Goal: Task Accomplishment & Management: Use online tool/utility

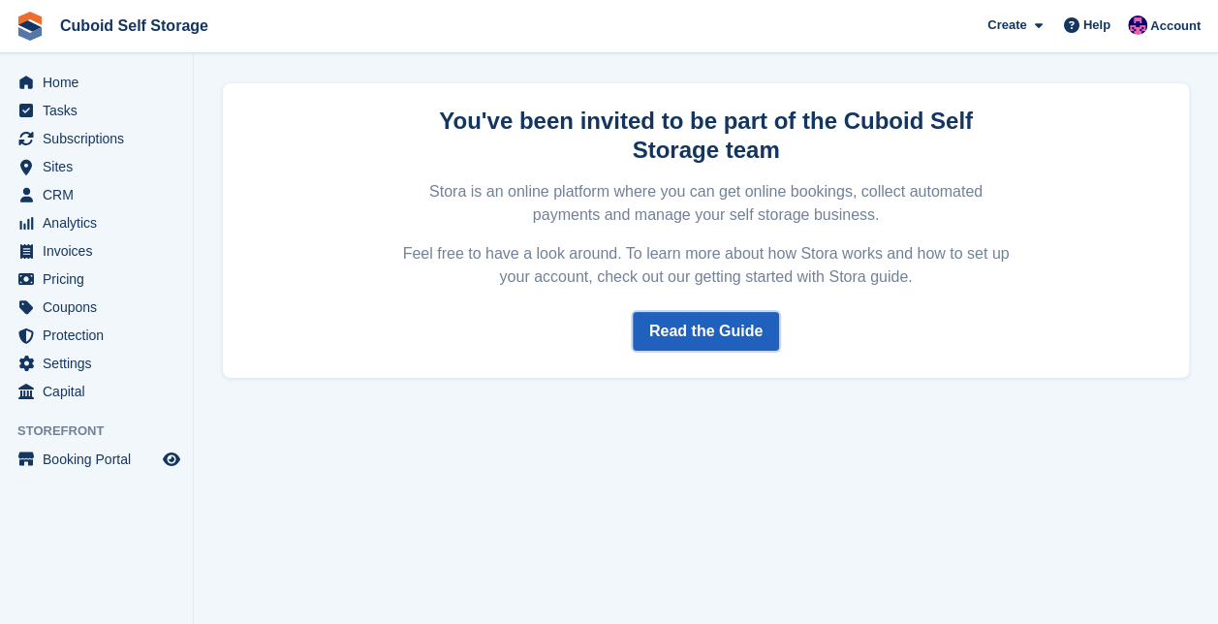
click at [674, 348] on link "Read the Guide" at bounding box center [706, 331] width 146 height 39
click at [63, 87] on span "Home" at bounding box center [101, 82] width 116 height 27
click at [79, 167] on span "Sites" at bounding box center [101, 166] width 116 height 27
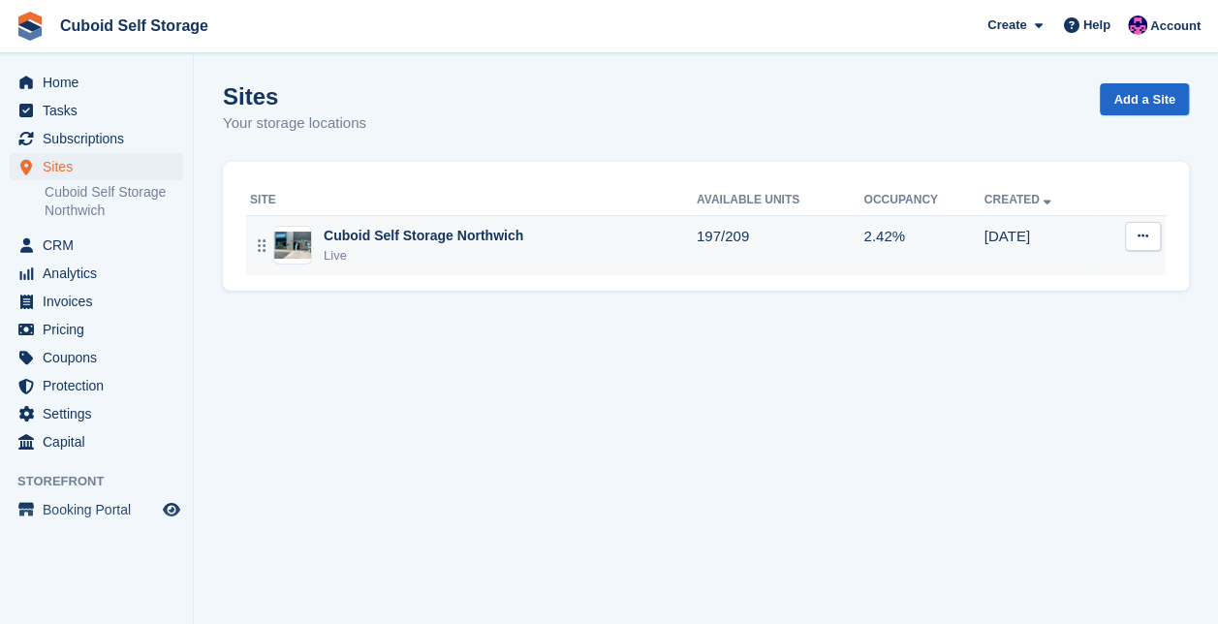
click at [412, 236] on div "Cuboid Self Storage Northwich" at bounding box center [424, 236] width 200 height 20
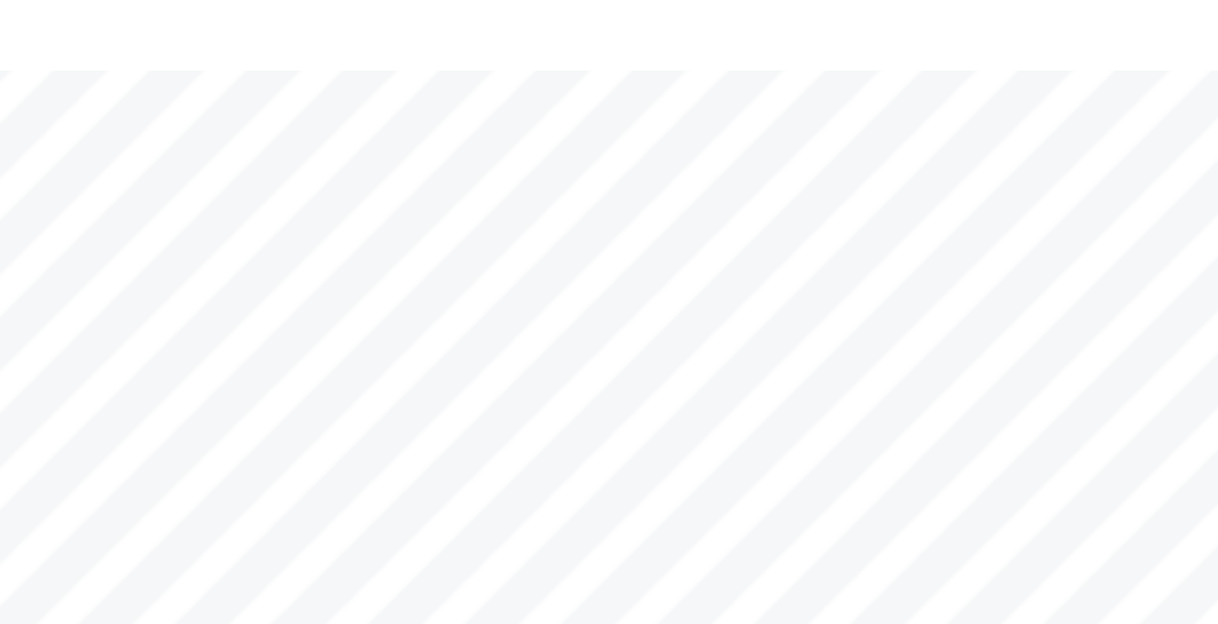
scroll to position [161, 0]
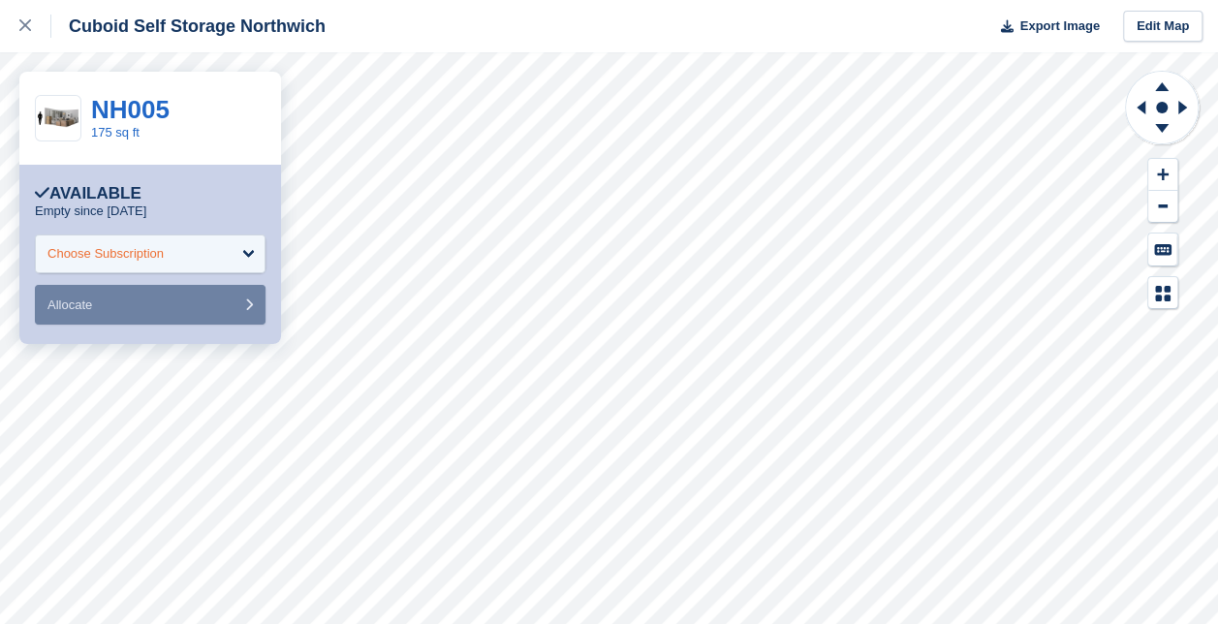
click at [231, 252] on div "Choose Subscription" at bounding box center [150, 253] width 231 height 39
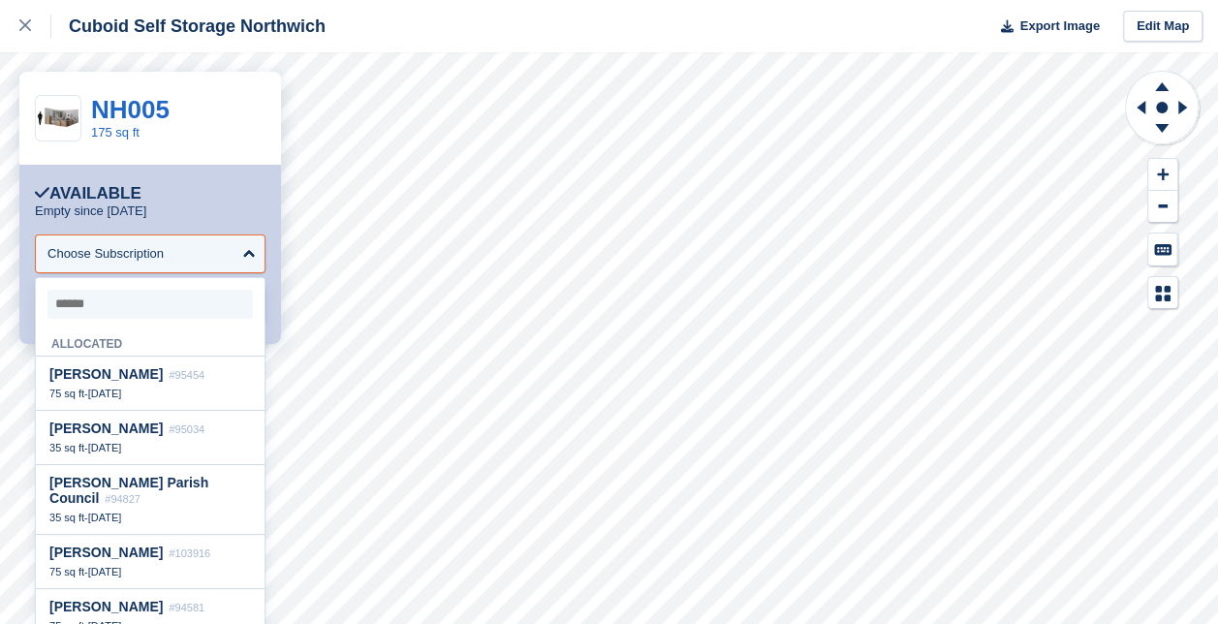
scroll to position [37, 0]
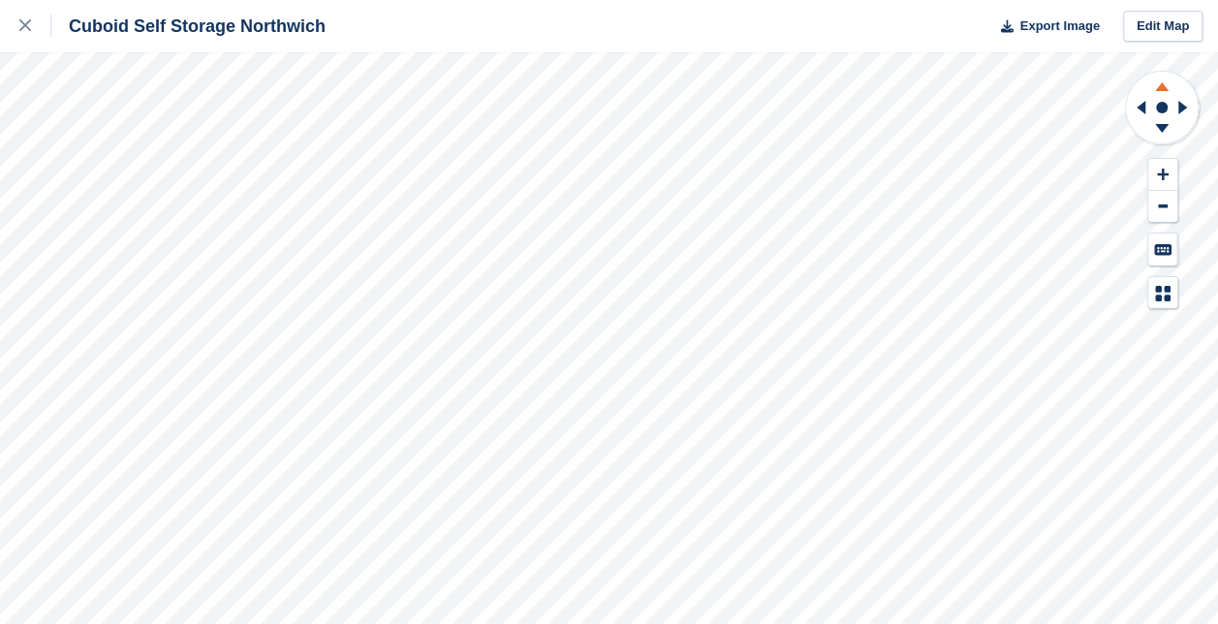
click at [1166, 82] on icon at bounding box center [1161, 84] width 50 height 24
drag, startPoint x: 1166, startPoint y: 82, endPoint x: 1160, endPoint y: 125, distance: 43.0
click at [1160, 125] on icon at bounding box center [1162, 128] width 14 height 9
